Goal: Information Seeking & Learning: Check status

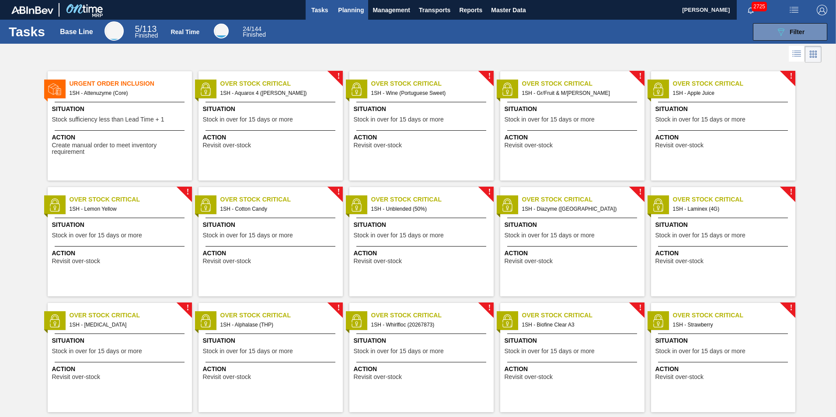
click at [351, 10] on span "Planning" at bounding box center [351, 10] width 26 height 10
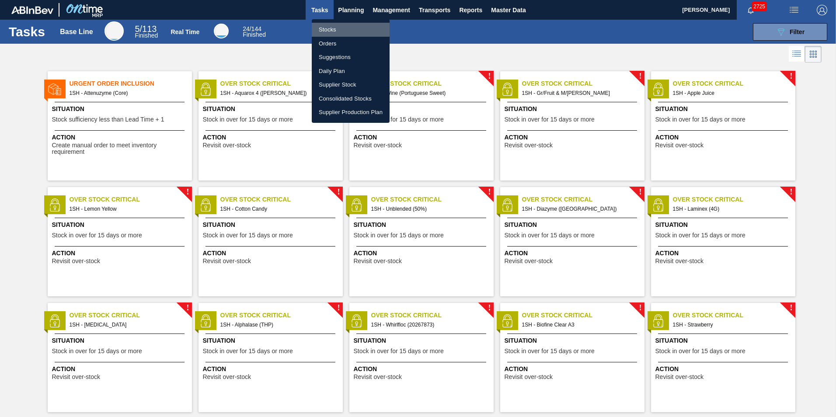
click at [335, 29] on li "Stocks" at bounding box center [351, 30] width 78 height 14
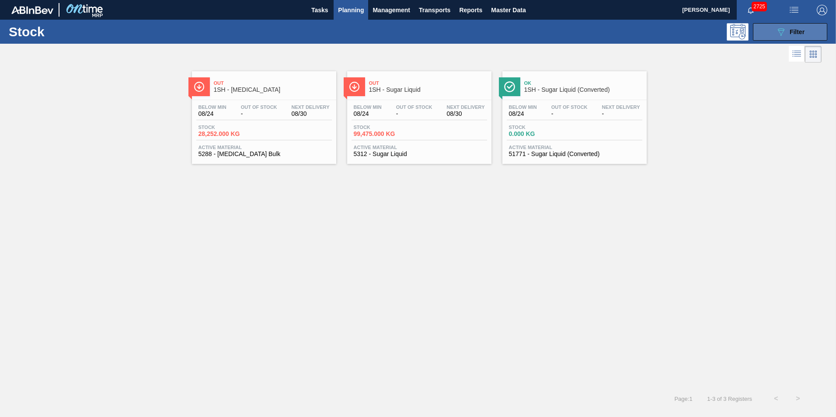
click at [795, 30] on span "Filter" at bounding box center [796, 31] width 15 height 7
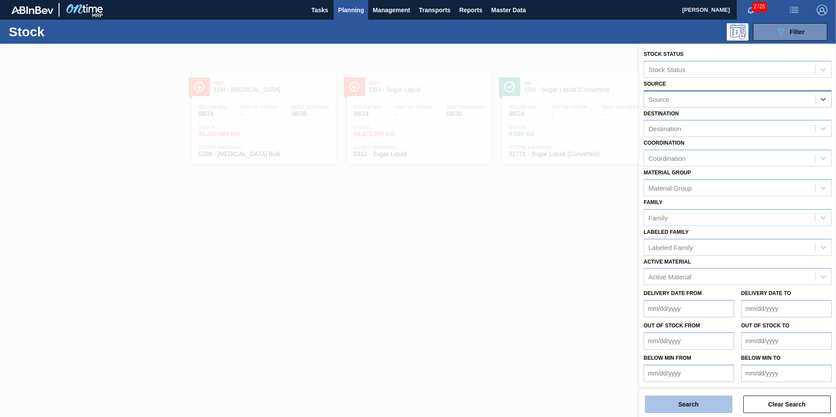
click at [695, 403] on button "Search" at bounding box center [688, 404] width 87 height 17
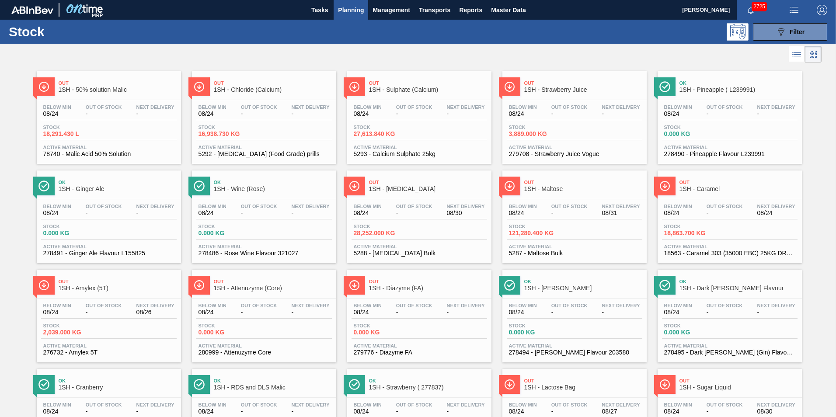
click at [550, 187] on span "1SH - Maltose" at bounding box center [583, 189] width 118 height 7
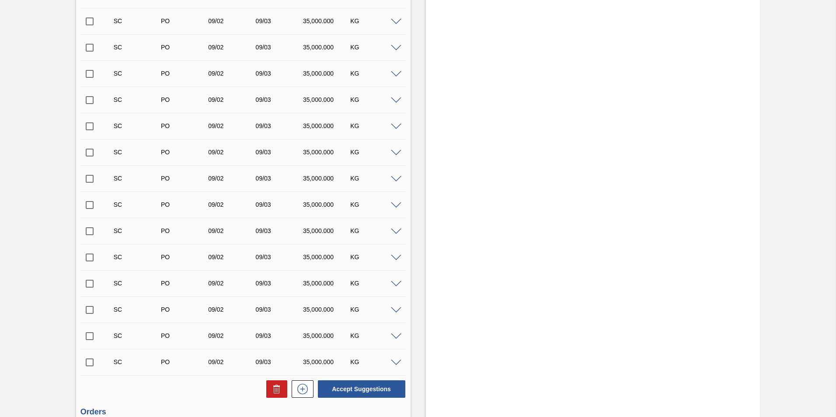
scroll to position [1219, 0]
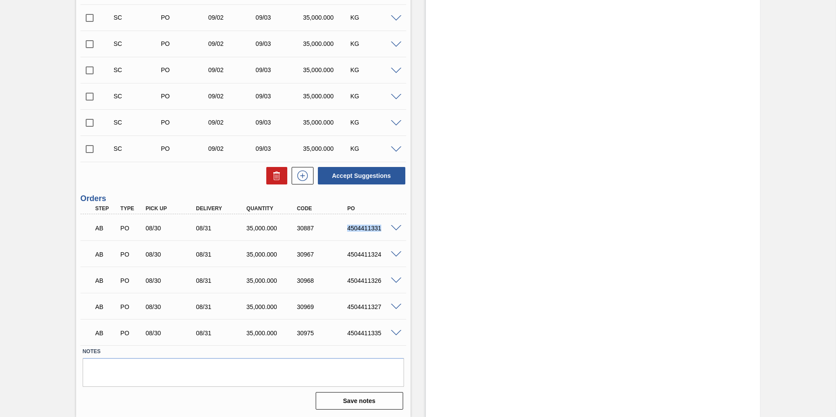
drag, startPoint x: 346, startPoint y: 229, endPoint x: 382, endPoint y: 233, distance: 36.5
click at [382, 233] on div "AB PO 08/30 08/31 35,000.000 30887 4504411331" at bounding box center [241, 227] width 302 height 17
copy div "4504411331"
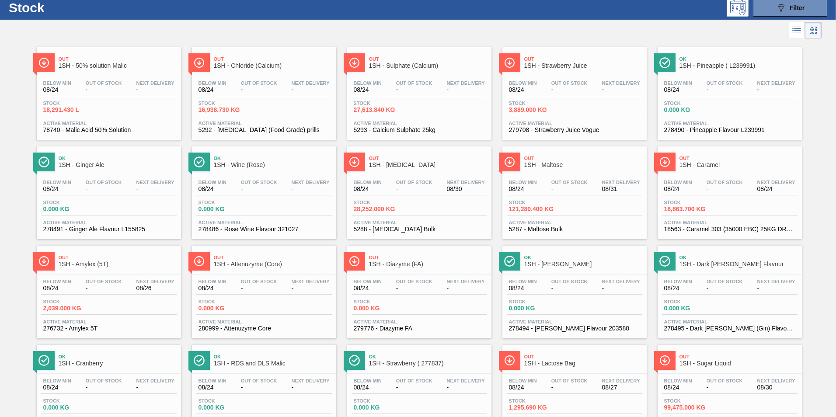
scroll to position [44, 0]
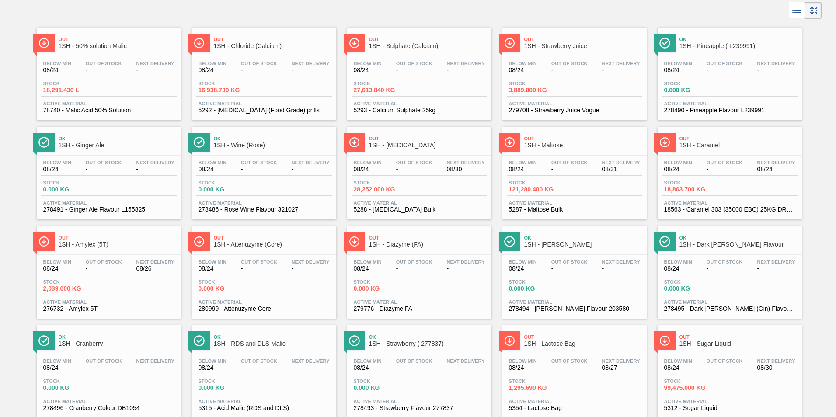
click at [710, 142] on span "1SH - Caramel" at bounding box center [738, 145] width 118 height 7
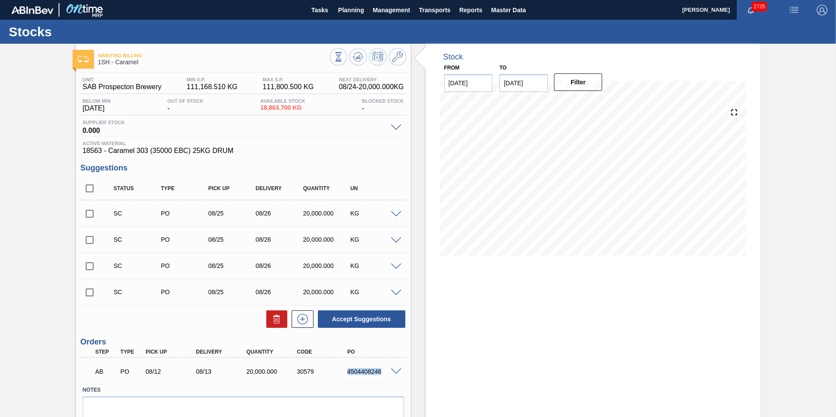
drag, startPoint x: 346, startPoint y: 372, endPoint x: 383, endPoint y: 375, distance: 36.8
click at [383, 375] on div "4504408246" at bounding box center [373, 371] width 56 height 7
copy div "4504408246"
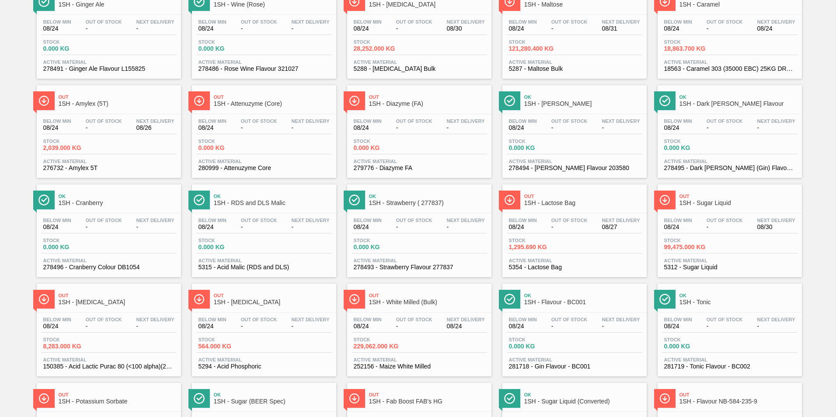
scroll to position [49, 0]
